Goal: Task Accomplishment & Management: Manage account settings

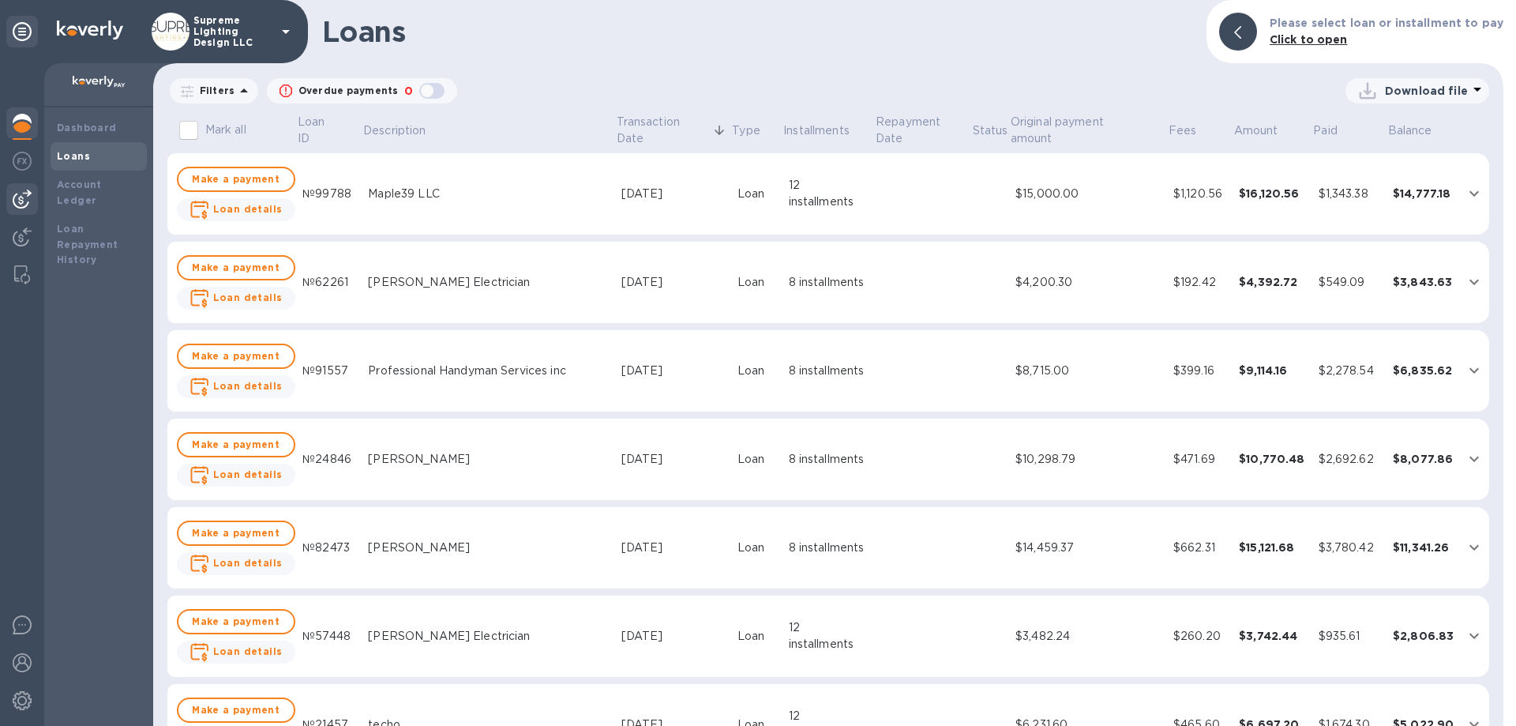
click at [25, 196] on img at bounding box center [22, 198] width 19 height 19
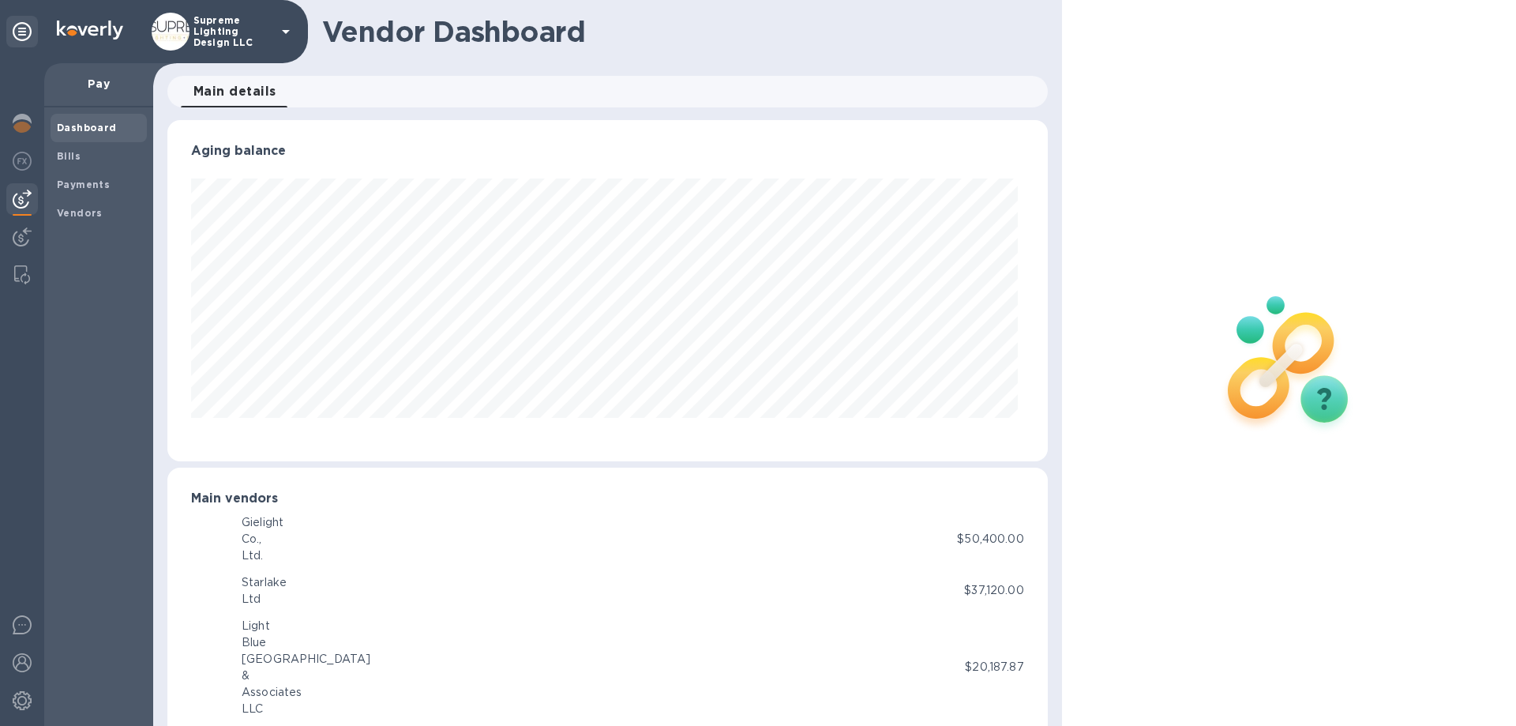
scroll to position [341, 873]
click at [73, 152] on b "Bills" at bounding box center [69, 156] width 24 height 12
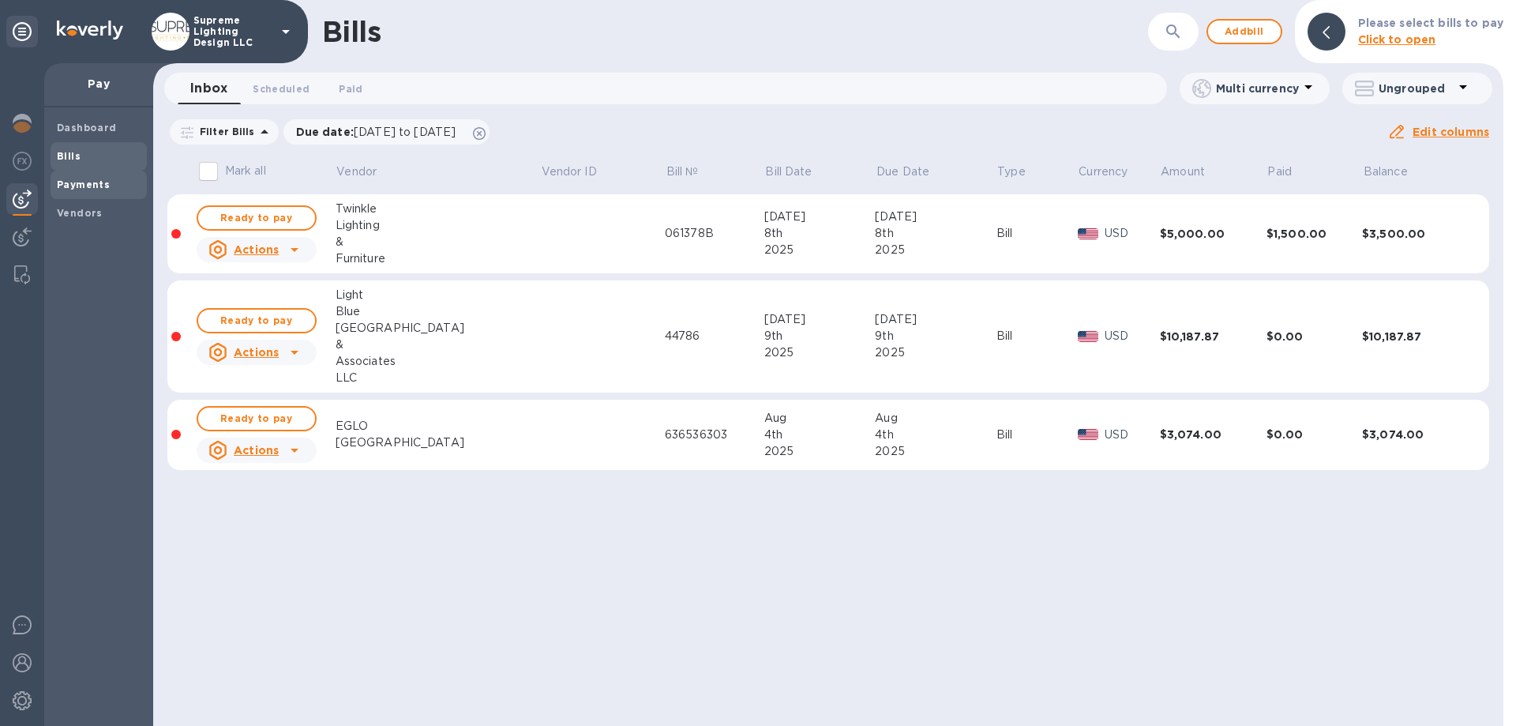
click at [87, 186] on b "Payments" at bounding box center [83, 184] width 53 height 12
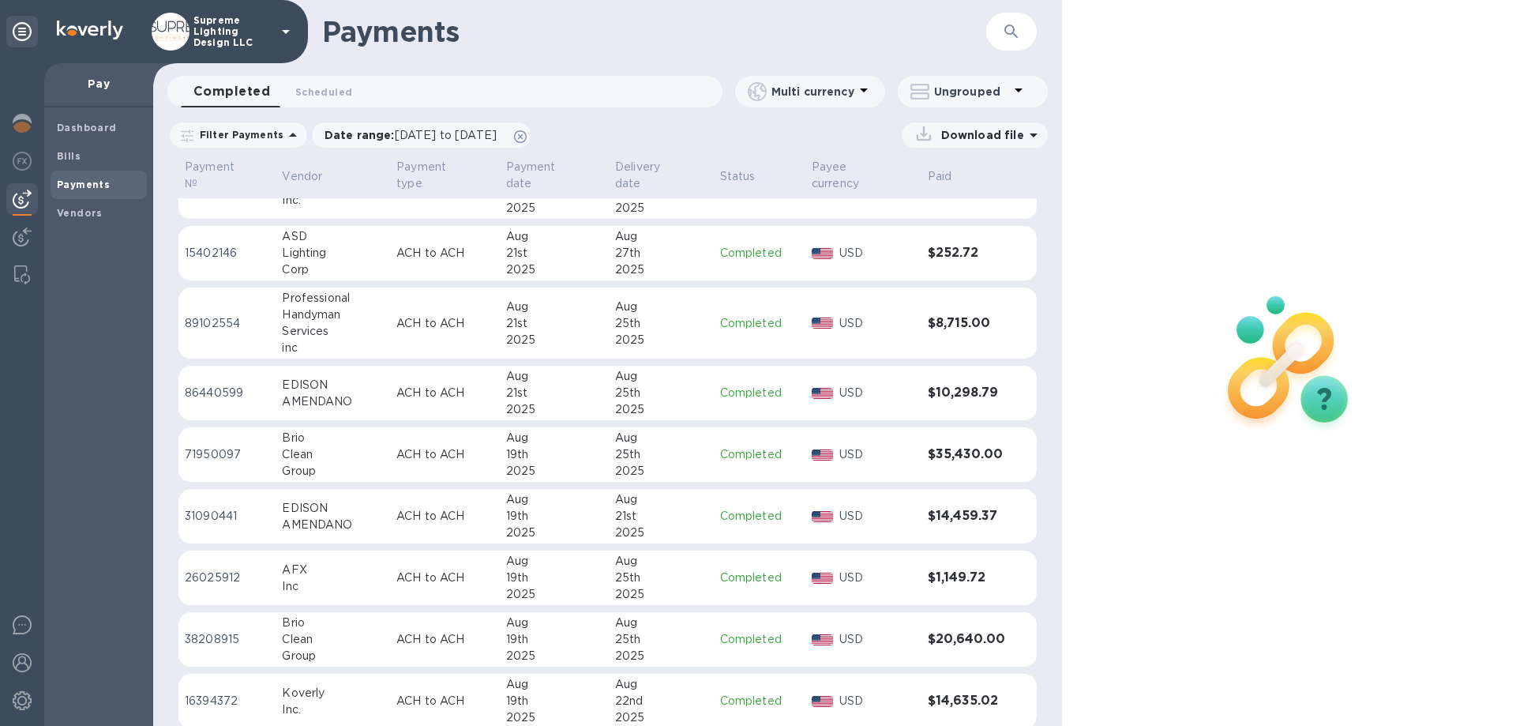
scroll to position [237, 0]
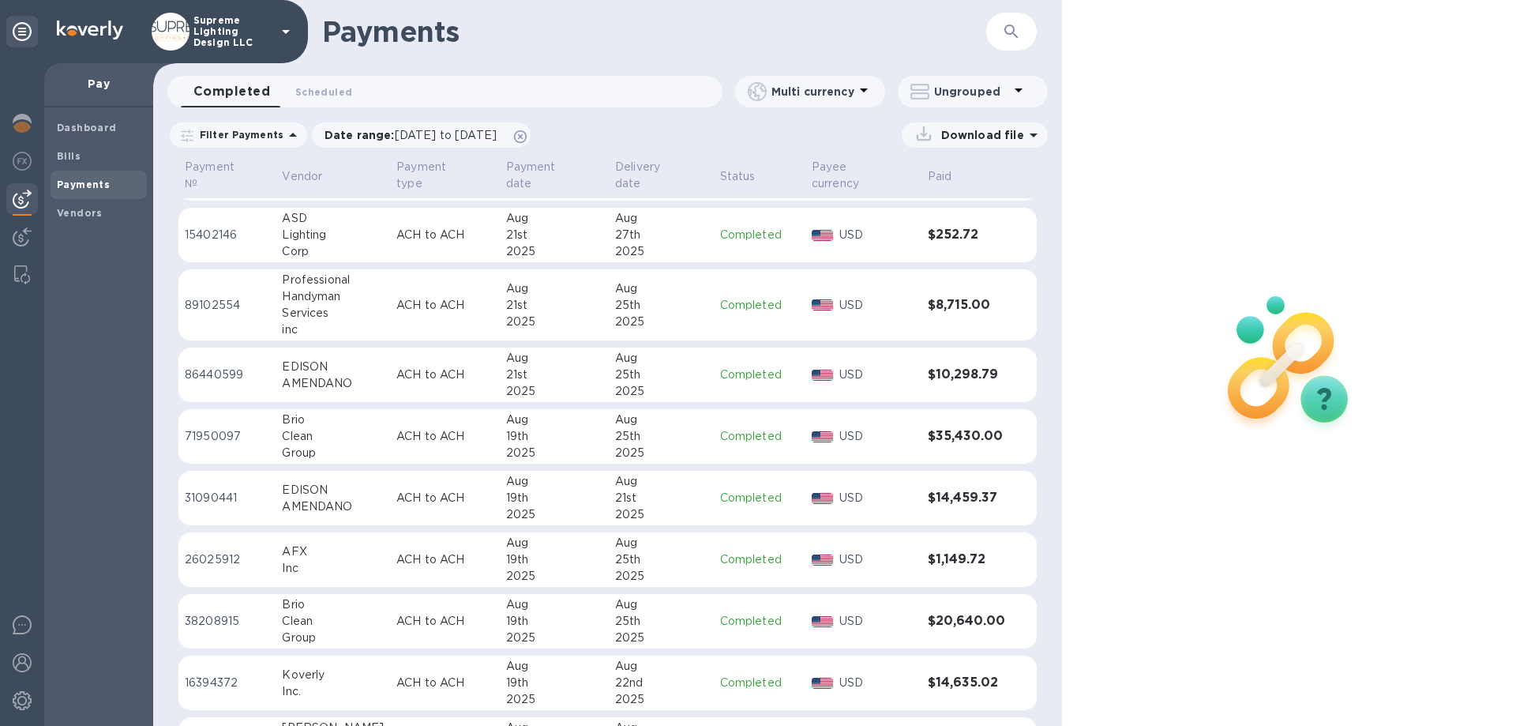
click at [226, 24] on p "Supreme Lighting Design LLC" at bounding box center [232, 31] width 79 height 33
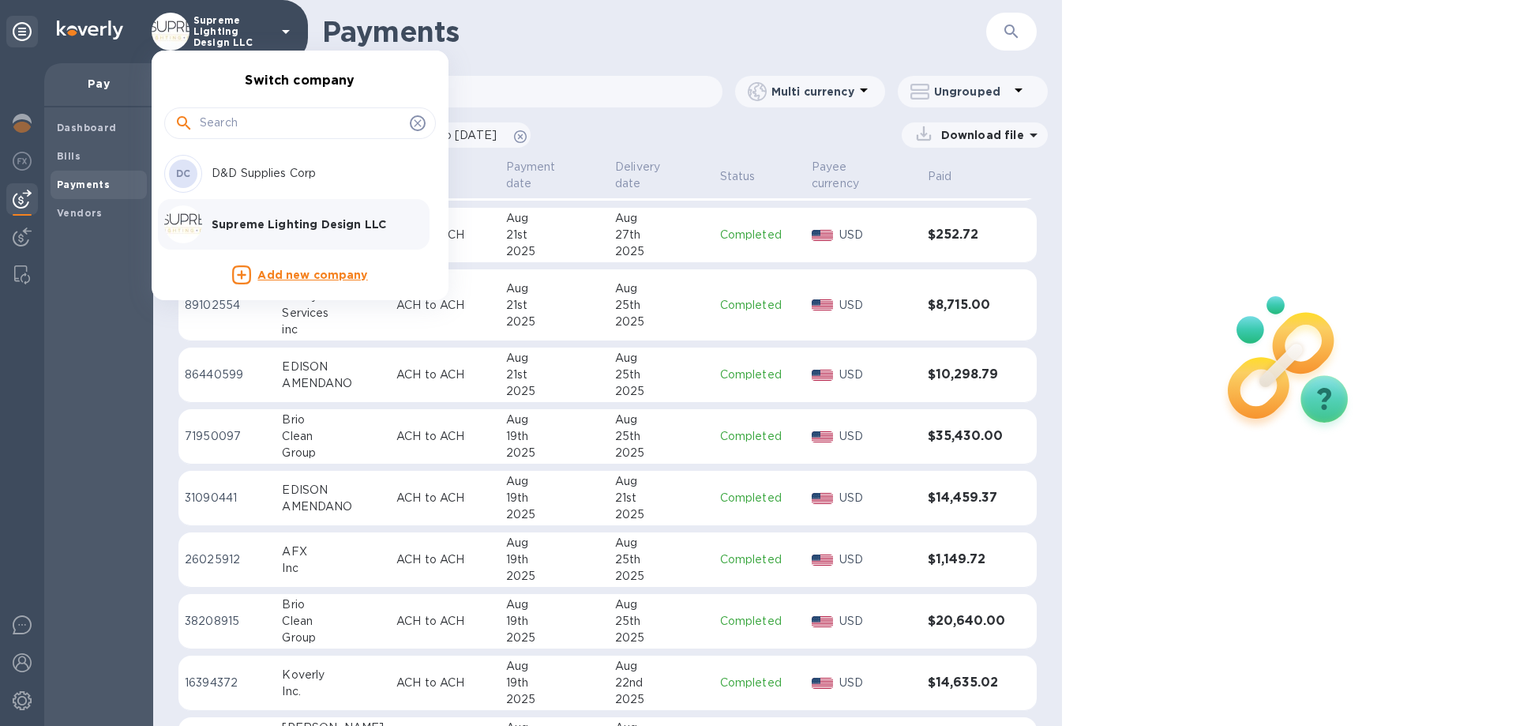
click at [238, 167] on p "D&D Supplies Corp" at bounding box center [311, 173] width 199 height 17
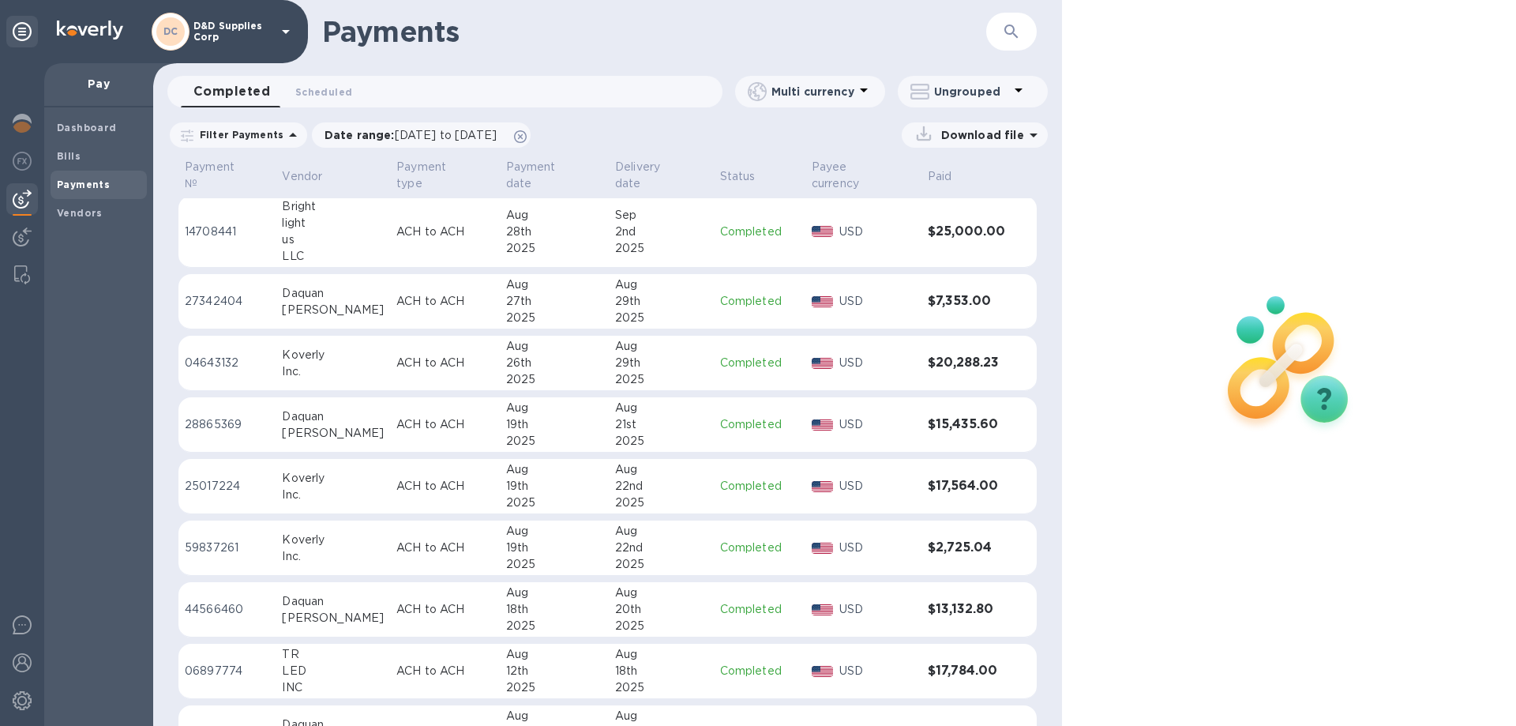
scroll to position [79, 0]
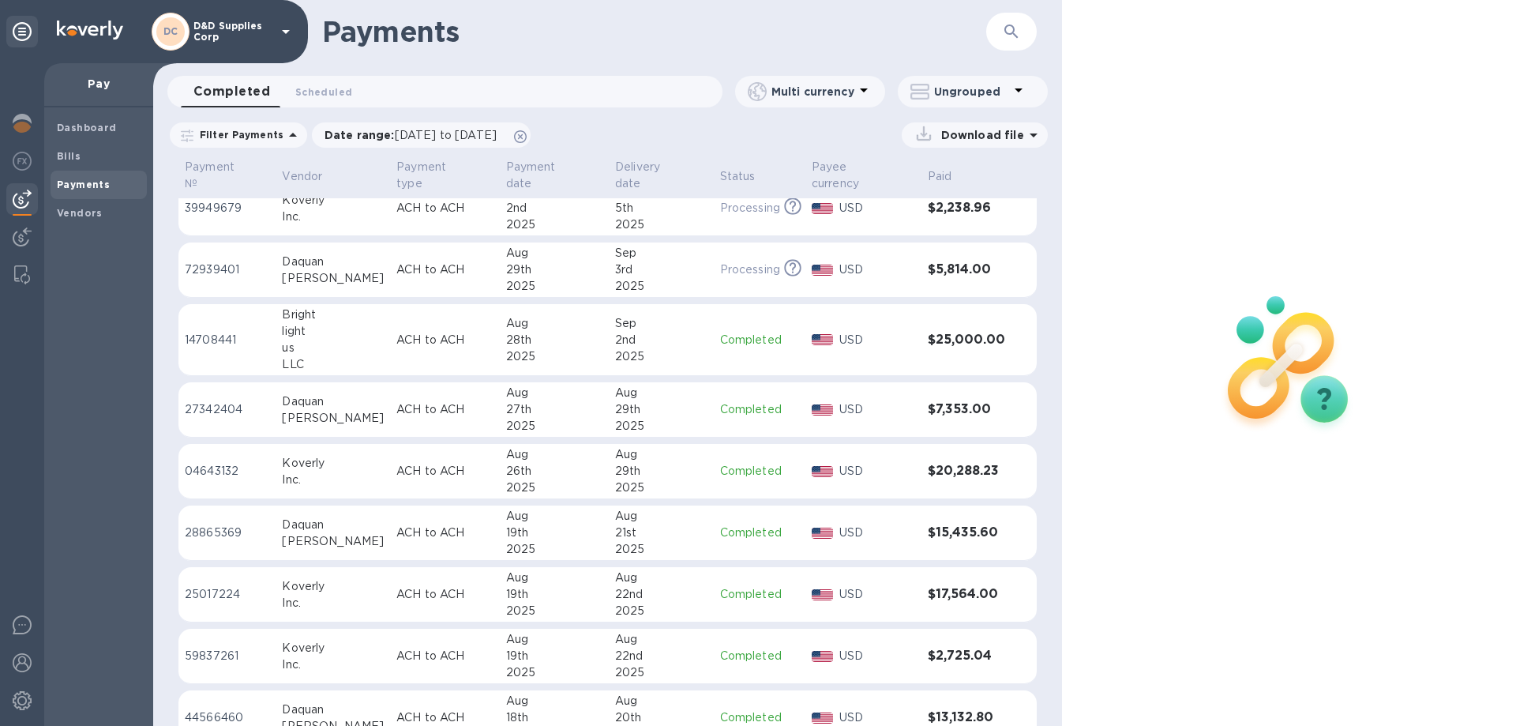
click at [1016, 29] on icon "button" at bounding box center [1011, 31] width 19 height 19
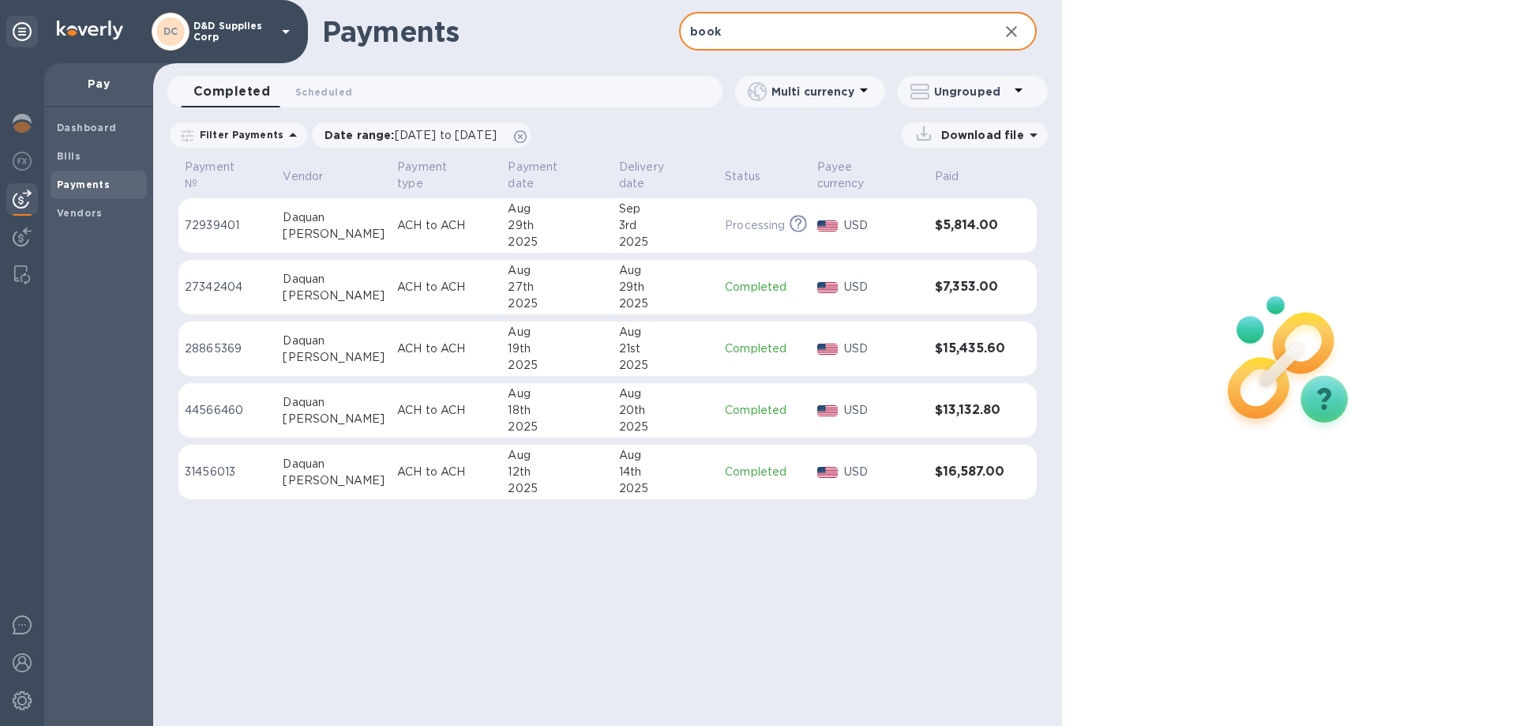
type input "book"
